Goal: Use online tool/utility: Use online tool/utility

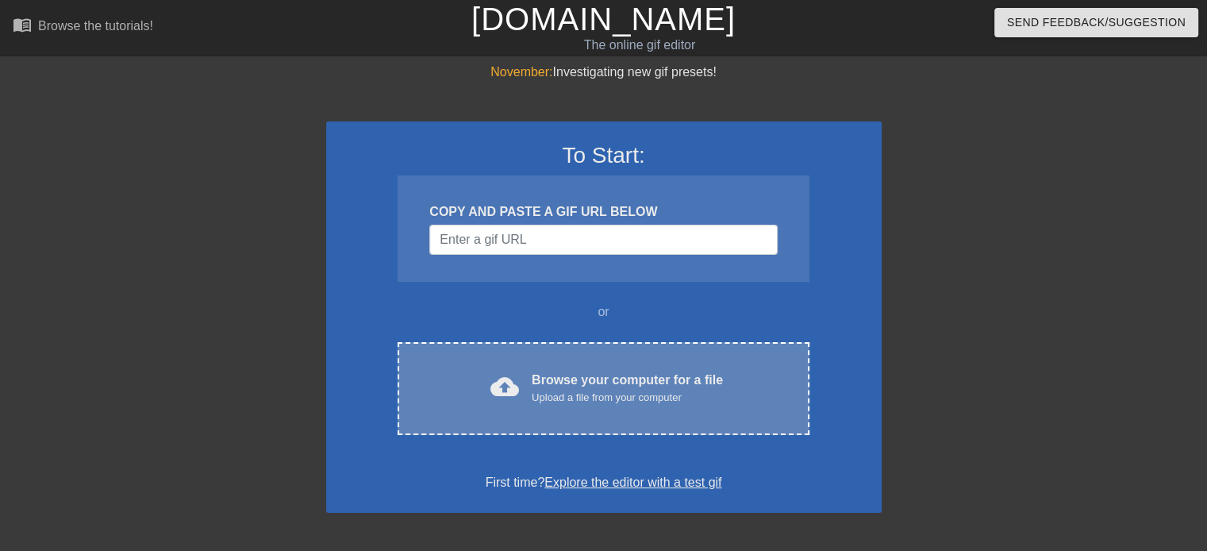
click at [594, 386] on div "Browse your computer for a file Upload a file from your computer" at bounding box center [627, 388] width 191 height 35
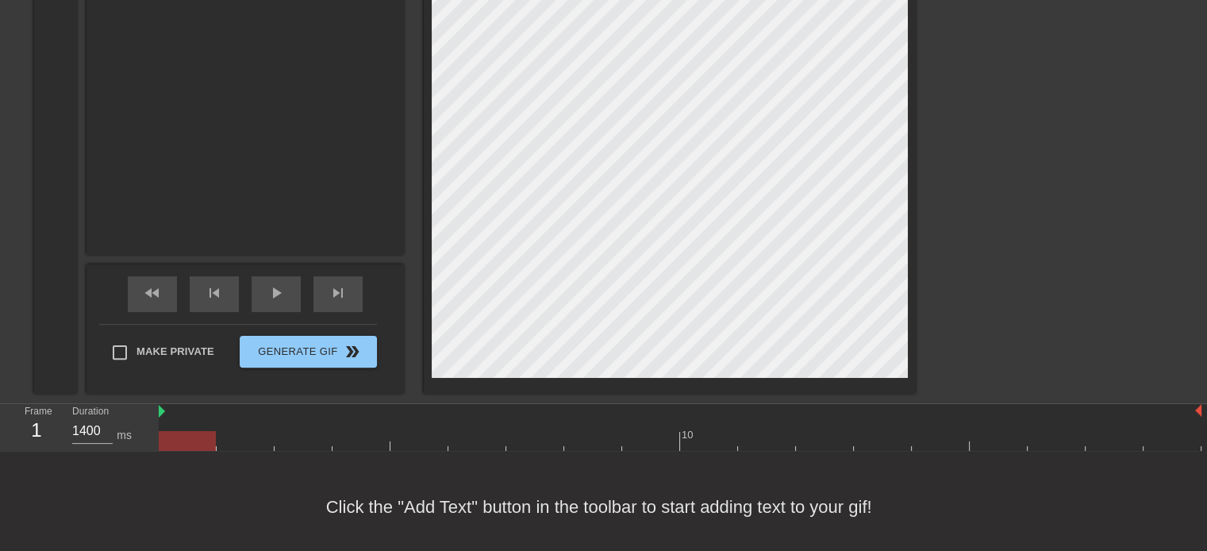
scroll to position [407, 0]
click at [340, 293] on span "skip_next" at bounding box center [338, 292] width 19 height 19
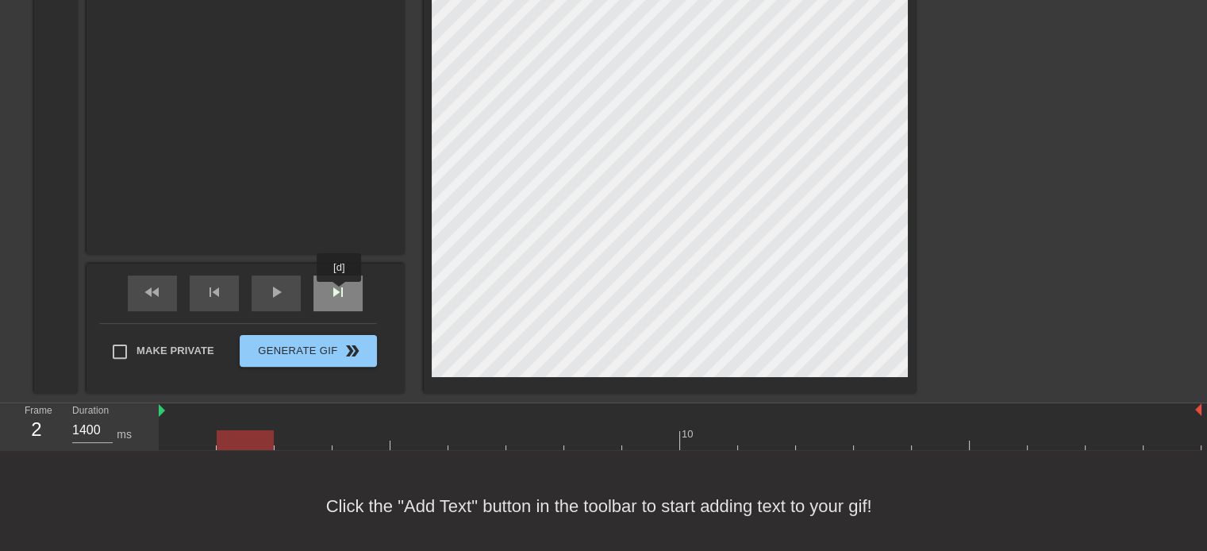
click at [340, 293] on span "skip_next" at bounding box center [338, 292] width 19 height 19
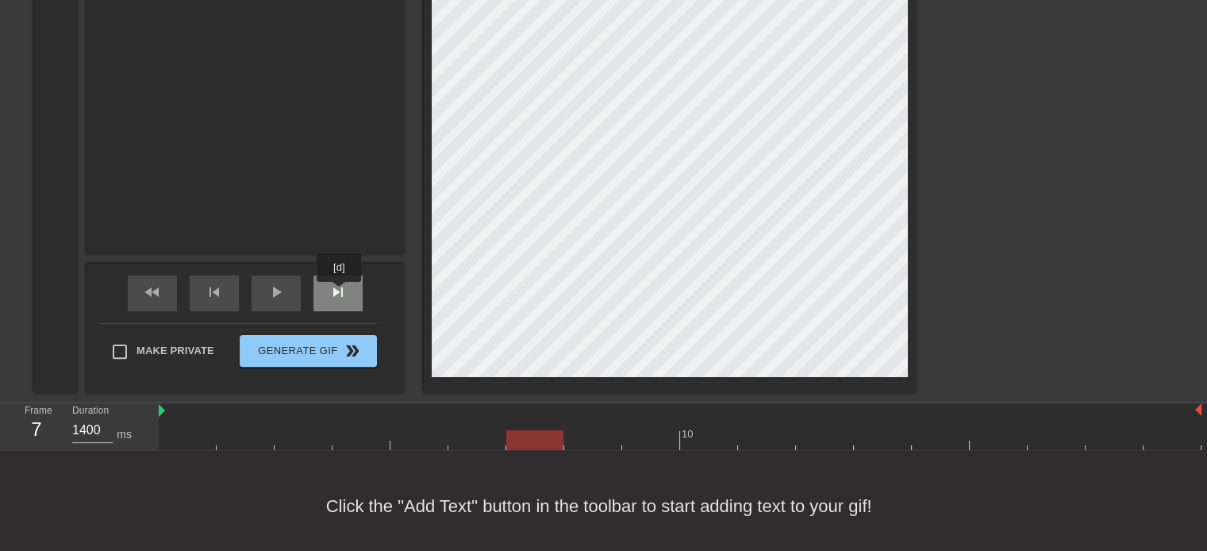
click at [340, 293] on span "skip_next" at bounding box center [338, 292] width 19 height 19
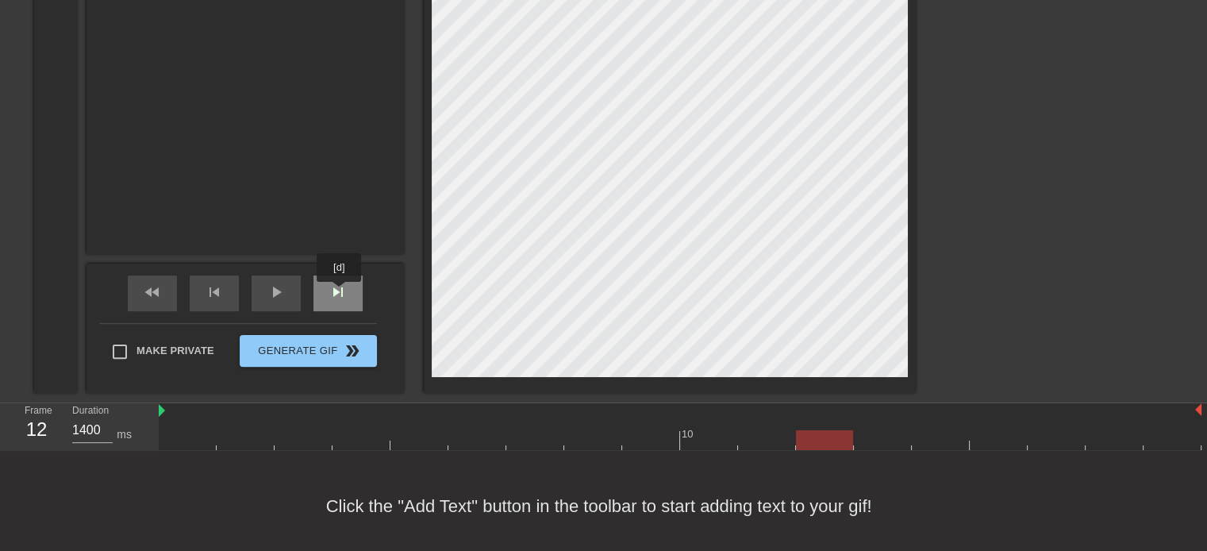
click at [340, 293] on span "skip_next" at bounding box center [338, 292] width 19 height 19
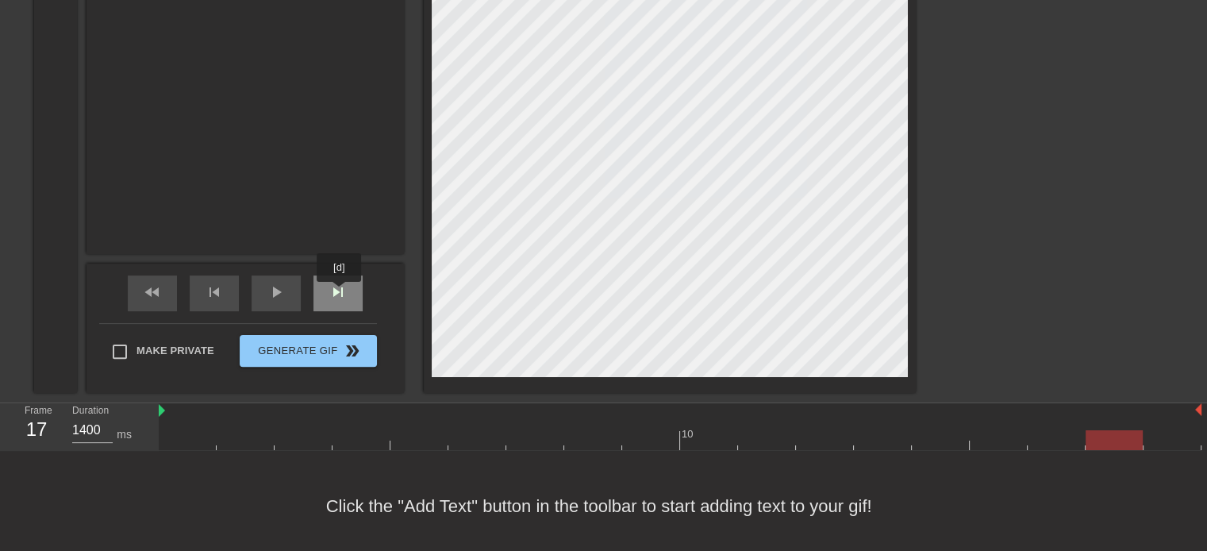
click at [340, 293] on span "skip_next" at bounding box center [338, 292] width 19 height 19
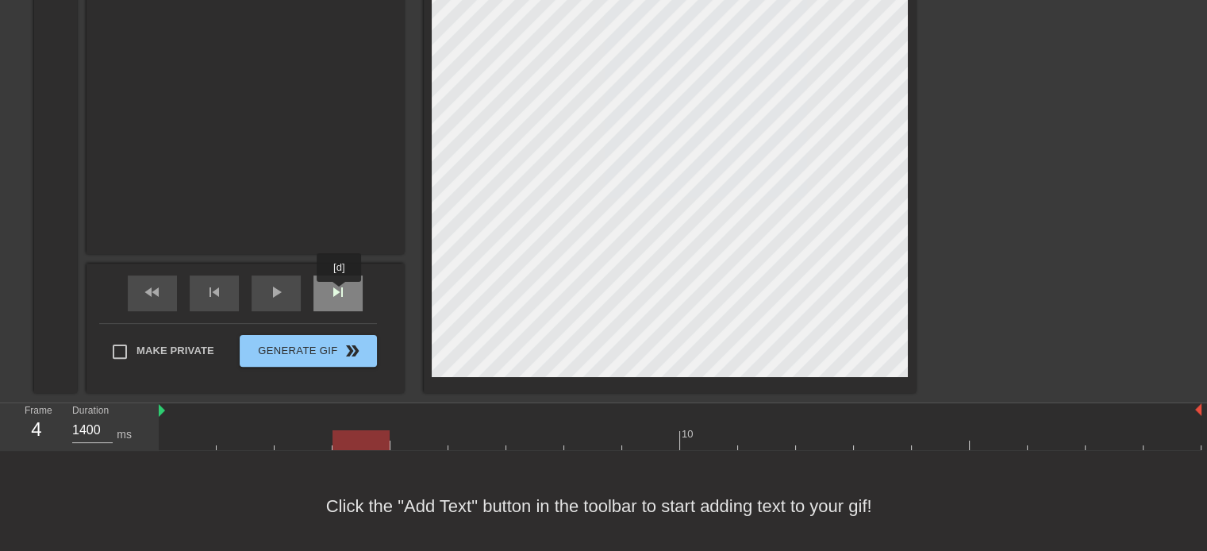
click at [340, 293] on span "skip_next" at bounding box center [338, 292] width 19 height 19
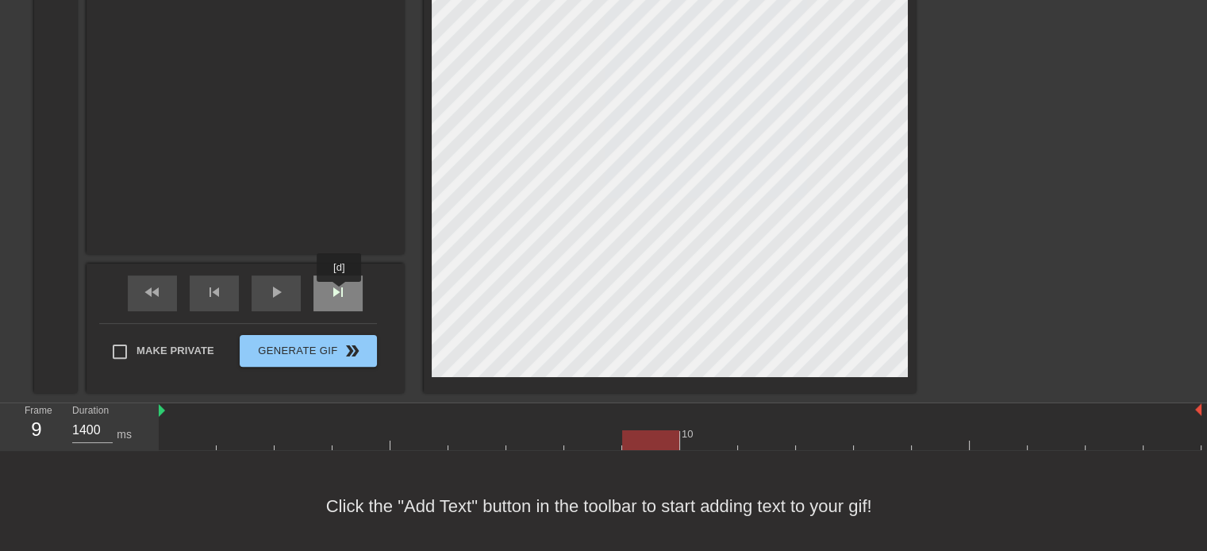
click at [340, 293] on span "skip_next" at bounding box center [338, 292] width 19 height 19
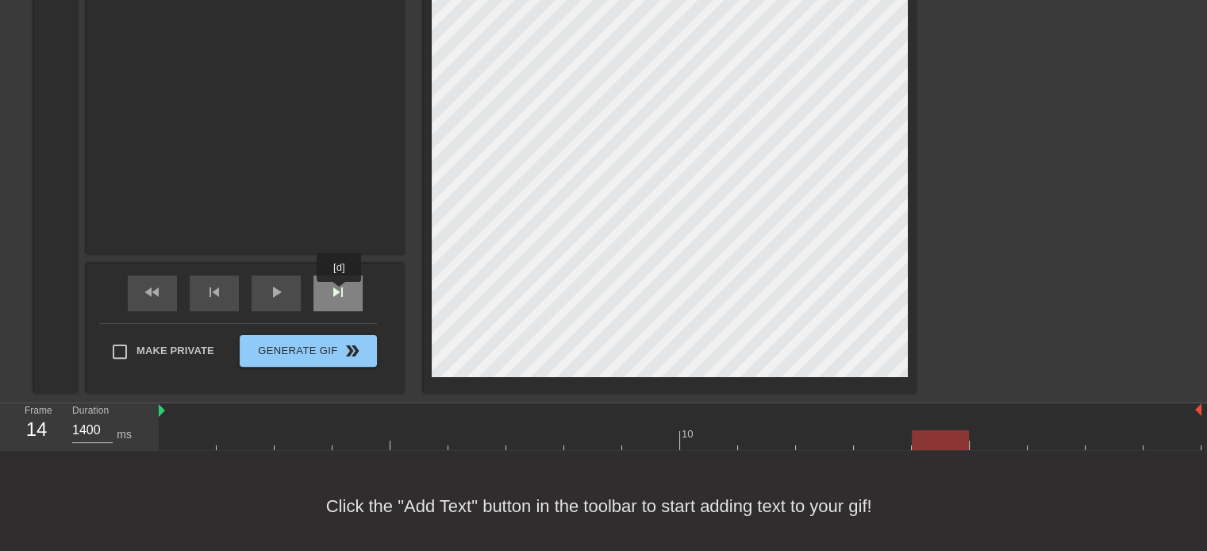
click at [340, 293] on span "skip_next" at bounding box center [338, 292] width 19 height 19
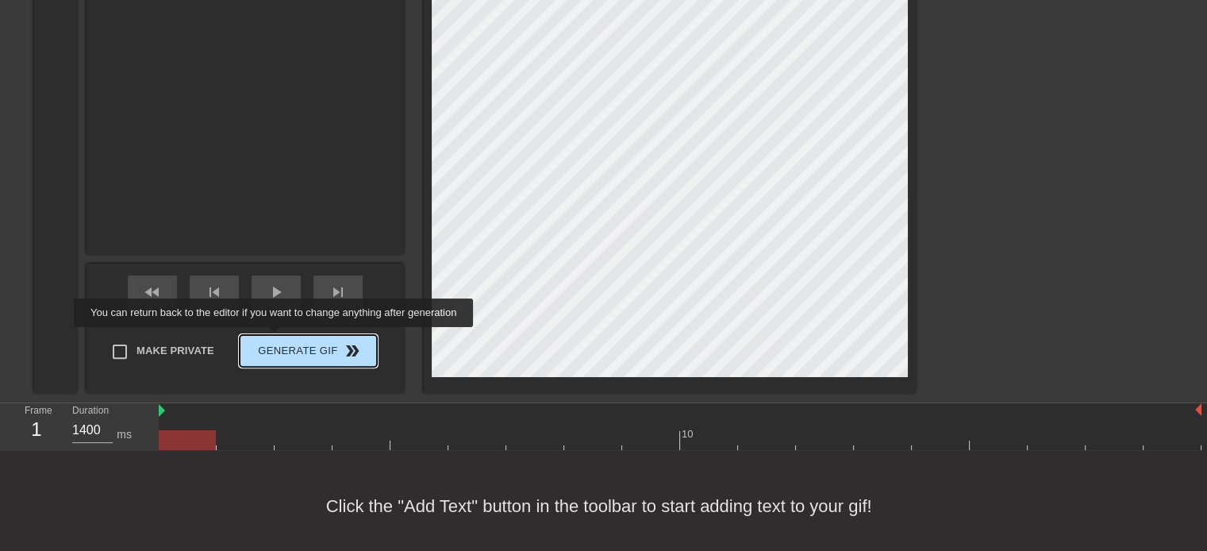
click at [275, 338] on button "Generate Gif double_arrow" at bounding box center [308, 351] width 137 height 32
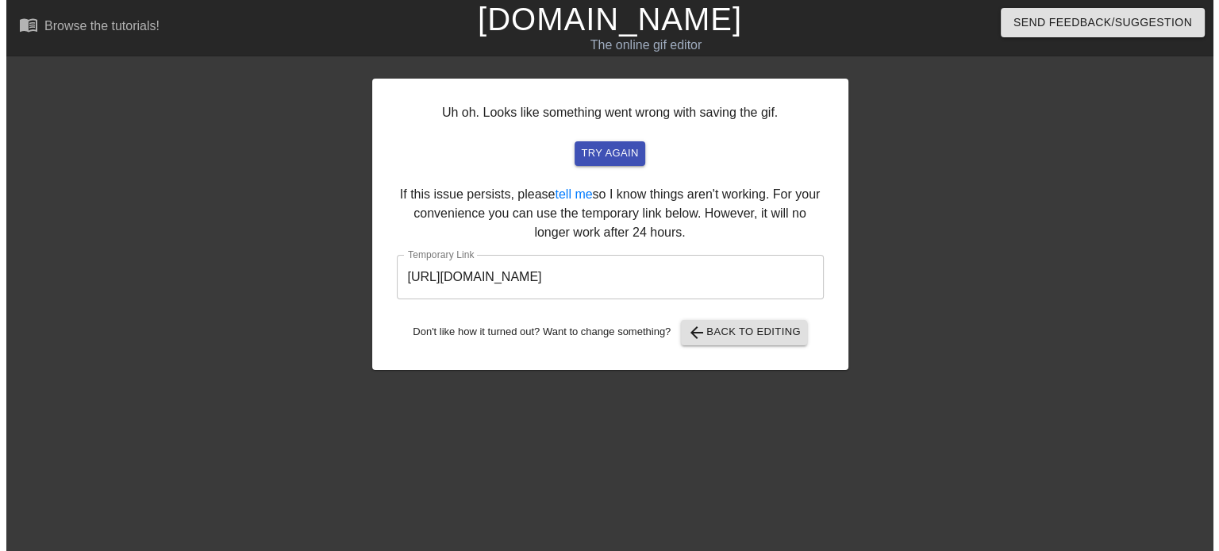
scroll to position [0, 0]
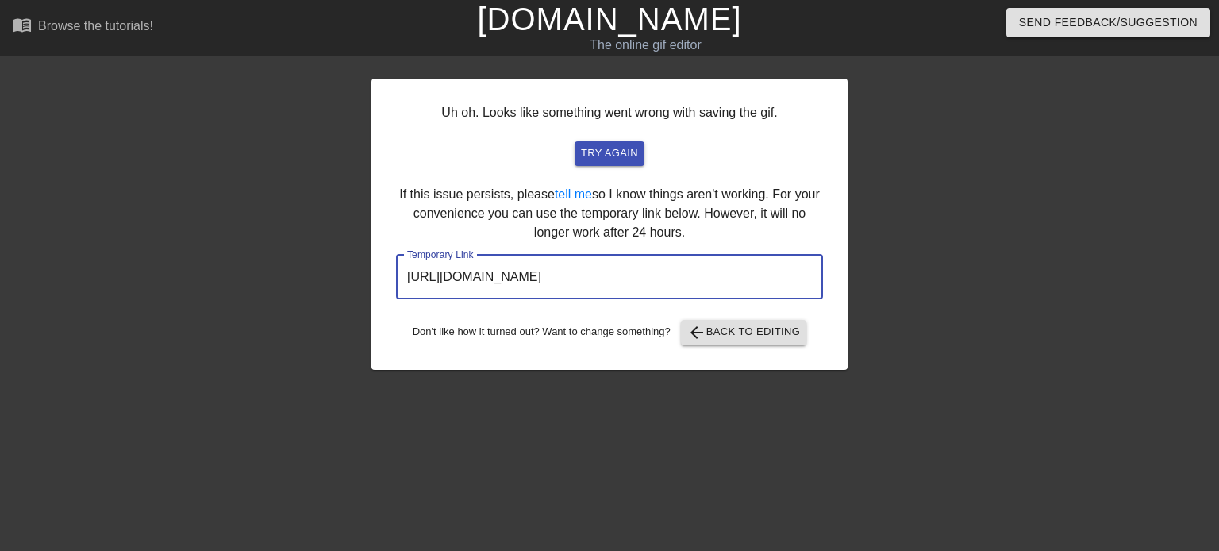
drag, startPoint x: 756, startPoint y: 276, endPoint x: 383, endPoint y: 257, distance: 374.3
click at [383, 257] on div "Uh oh. Looks like something went wrong with saving the gif. try again If this i…" at bounding box center [609, 224] width 476 height 291
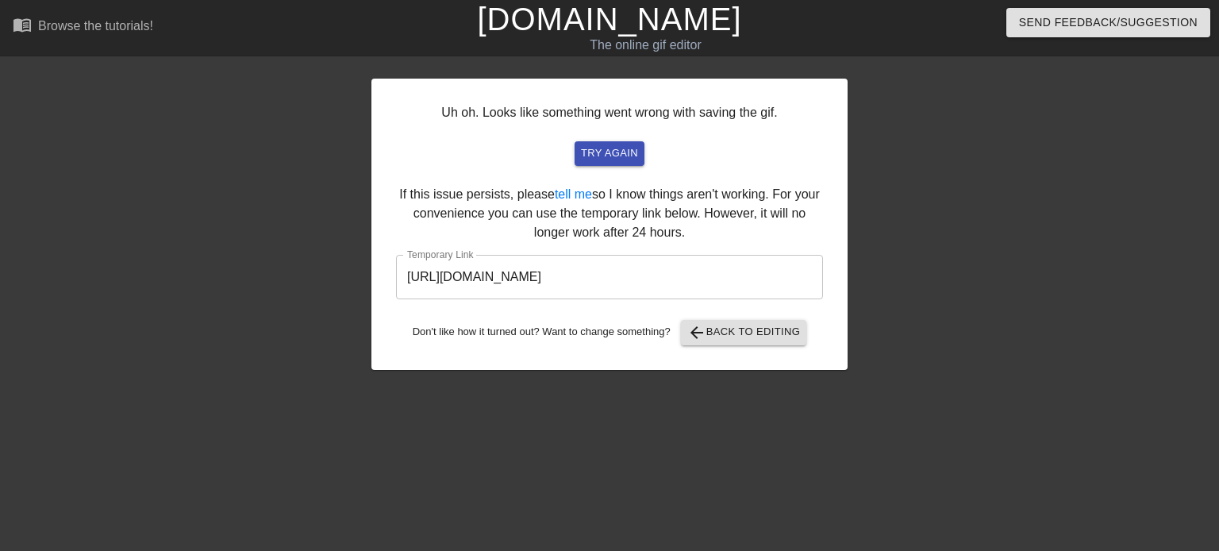
click at [838, 223] on div "Uh oh. Looks like something went wrong with saving the gif. try again If this i…" at bounding box center [609, 224] width 476 height 291
